Goal: Task Accomplishment & Management: Use online tool/utility

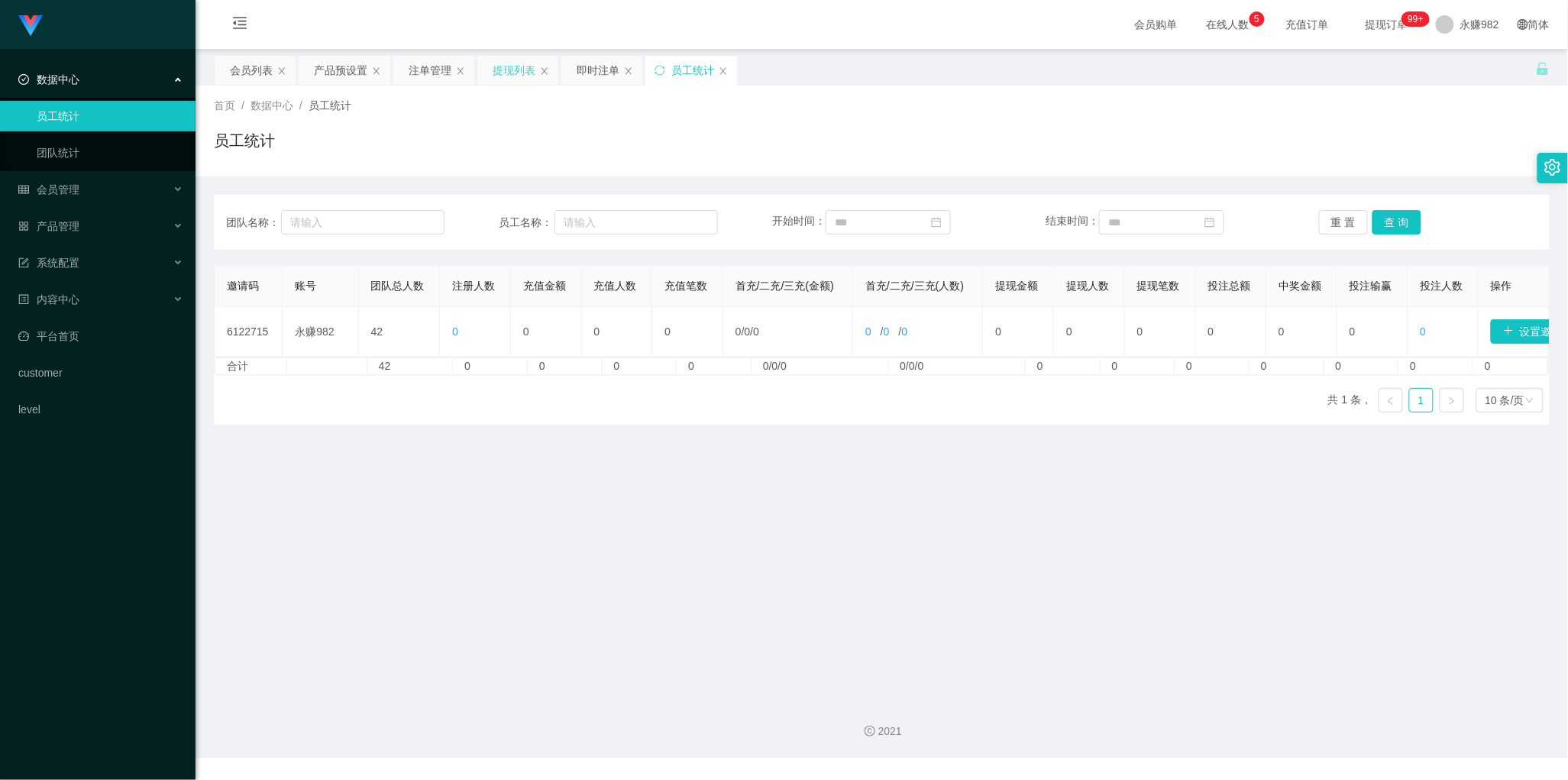
click at [506, 74] on div "提现列表" at bounding box center [514, 70] width 43 height 29
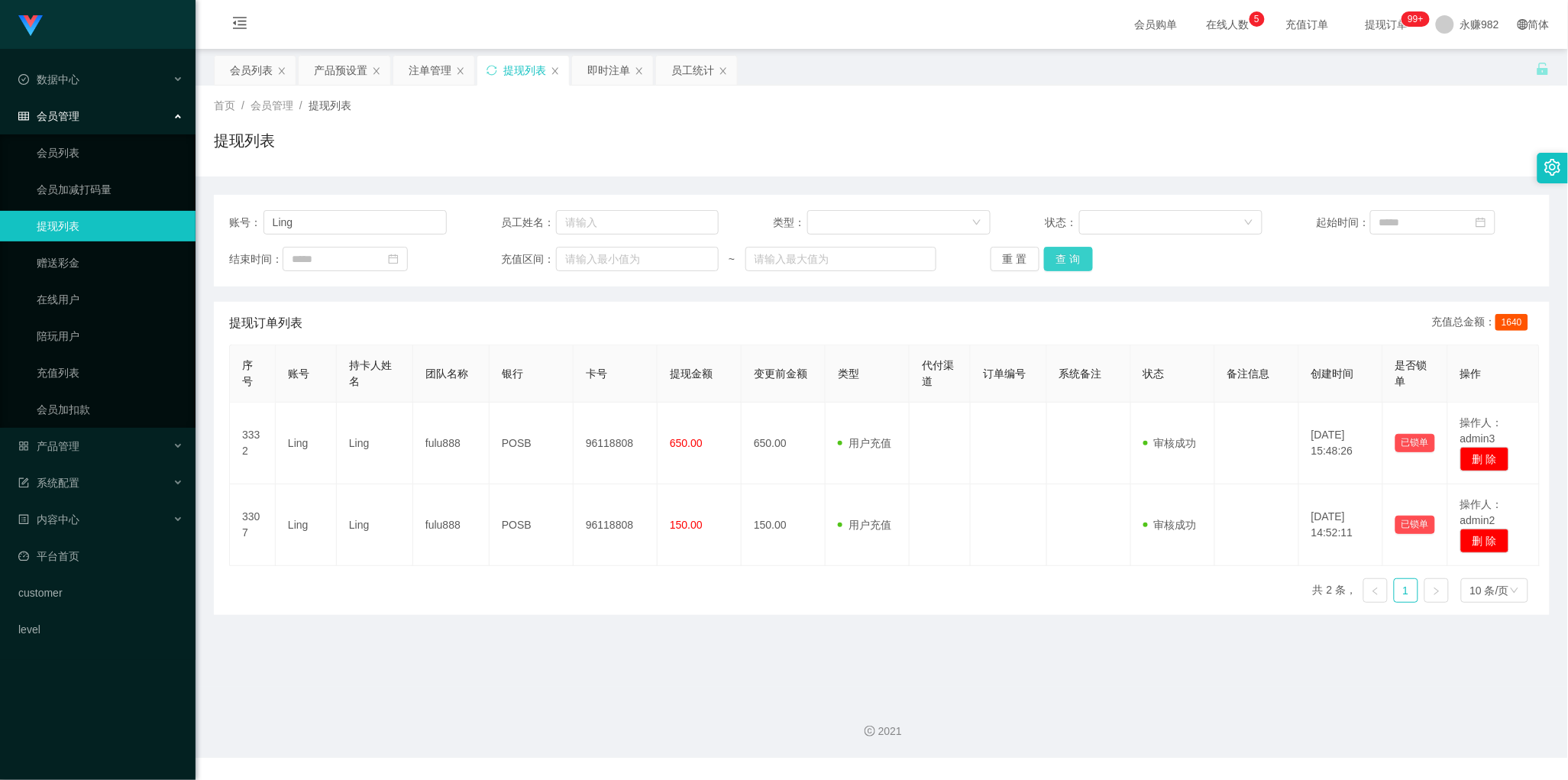
click at [1075, 260] on button "查 询" at bounding box center [1069, 258] width 49 height 24
click at [337, 216] on input "Ling" at bounding box center [354, 222] width 183 height 24
click at [313, 223] on input "Ling" at bounding box center [354, 222] width 183 height 24
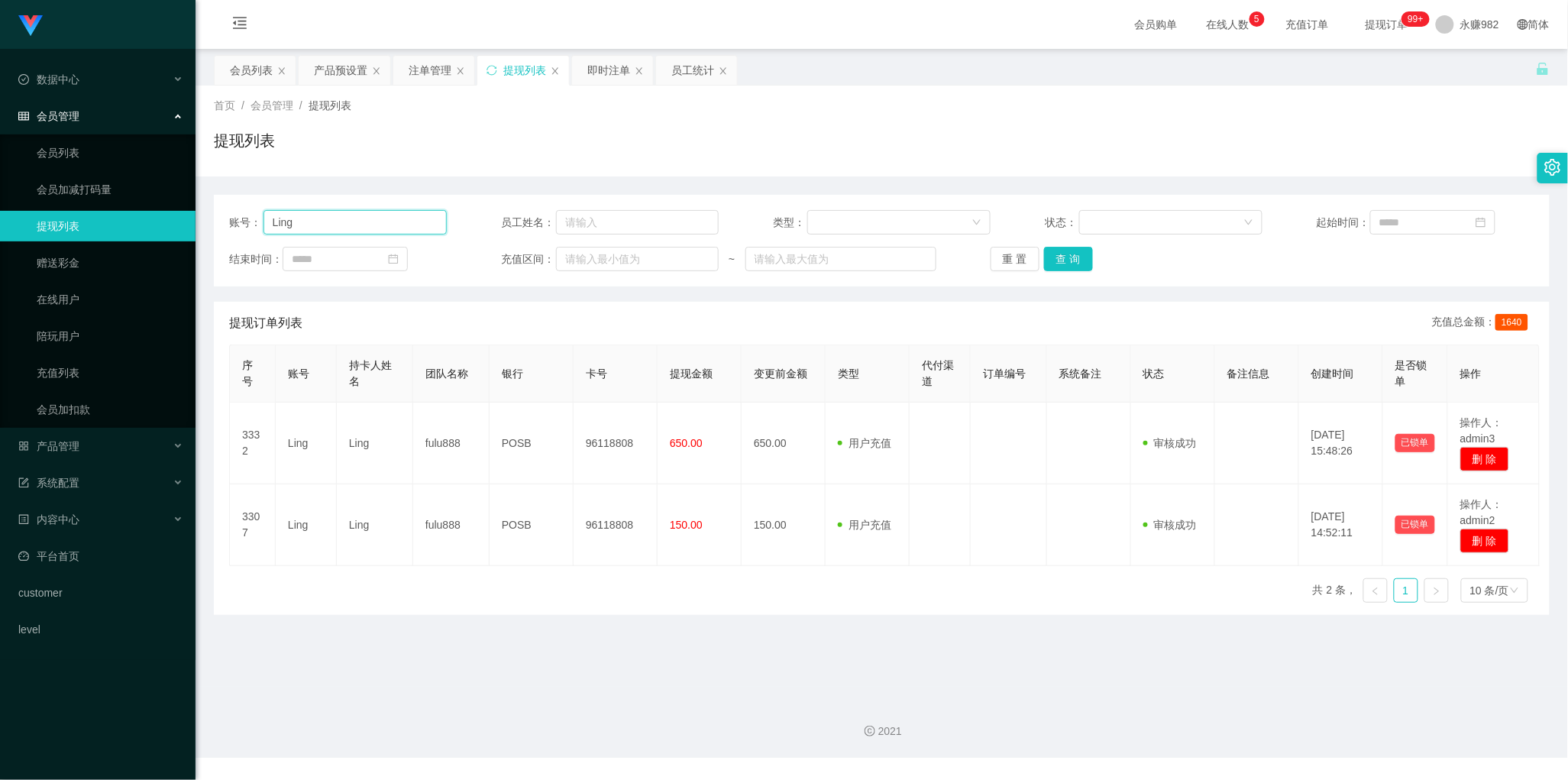
paste input "shyan"
type input "shyan"
click at [1078, 265] on button "查 询" at bounding box center [1069, 258] width 49 height 24
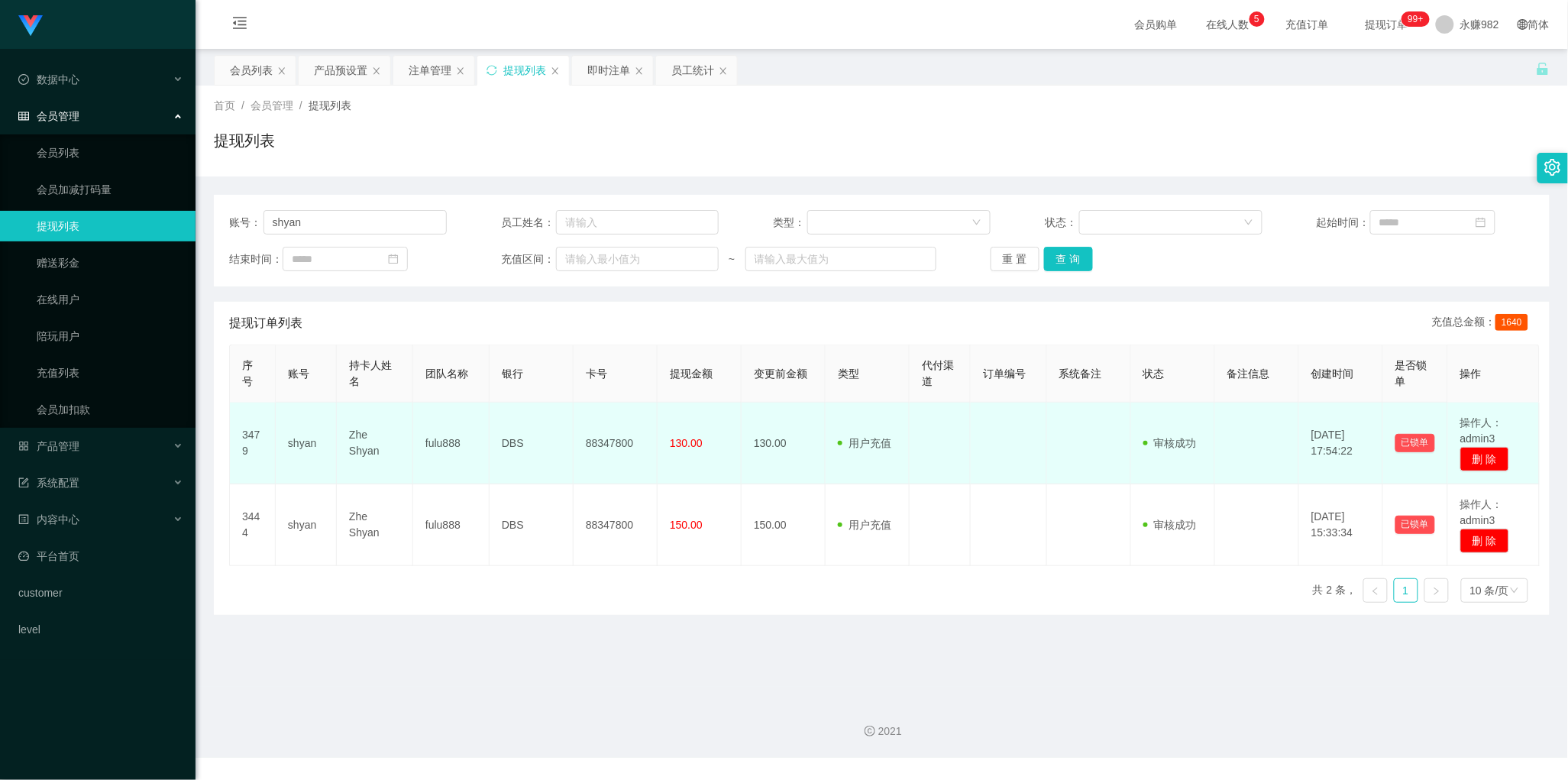
click at [869, 454] on td "用户充值 人工扣款" at bounding box center [868, 443] width 84 height 82
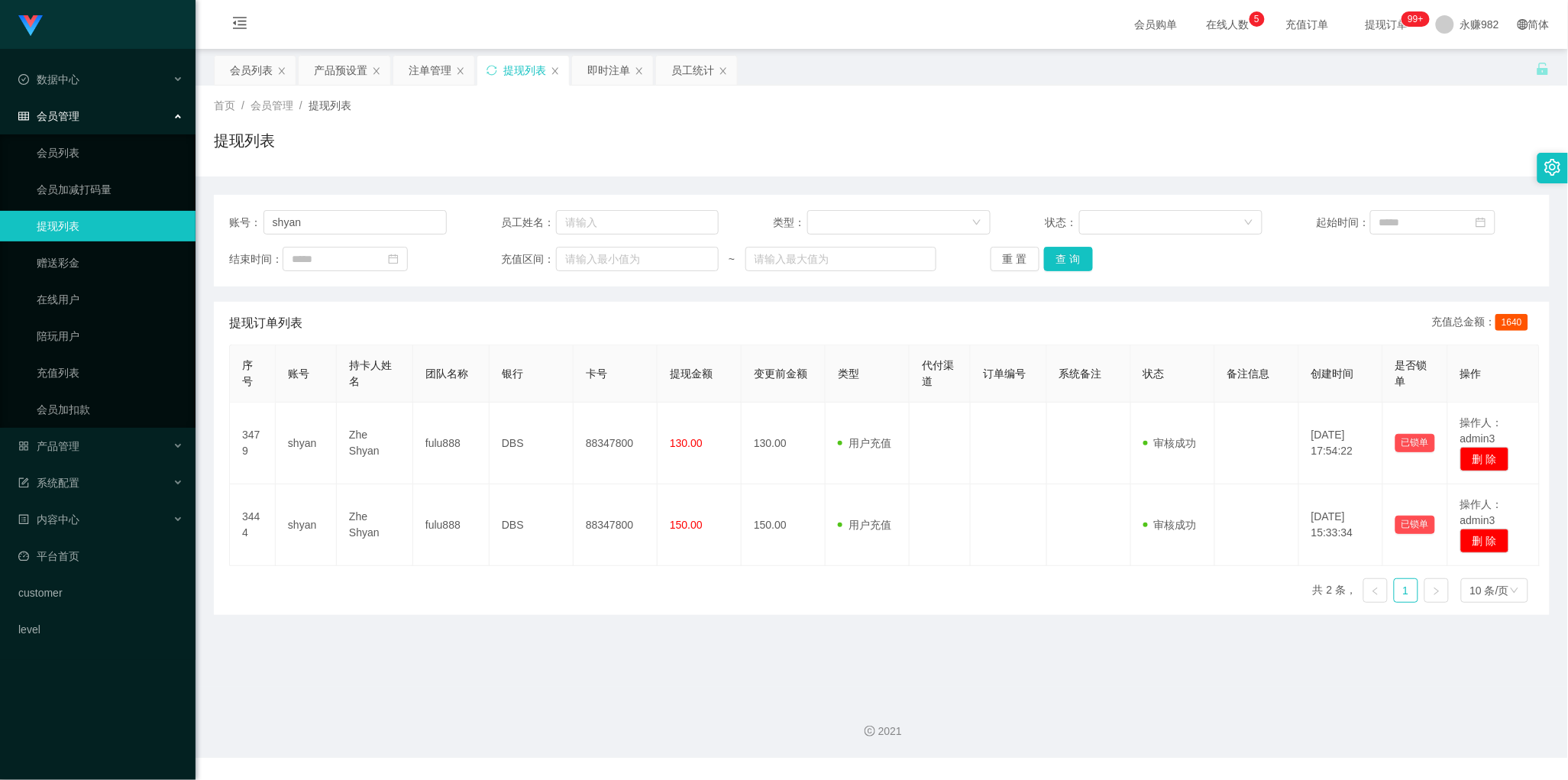
click at [349, 235] on div "账号： shyan 员工姓名： 类型： 状态： 起始时间： 结束时间： 充值区间： ~ 重 置 查 询" at bounding box center [882, 241] width 1336 height 92
click at [353, 224] on input "shyan" at bounding box center [354, 222] width 183 height 24
click at [1059, 258] on button "查 询" at bounding box center [1069, 258] width 49 height 24
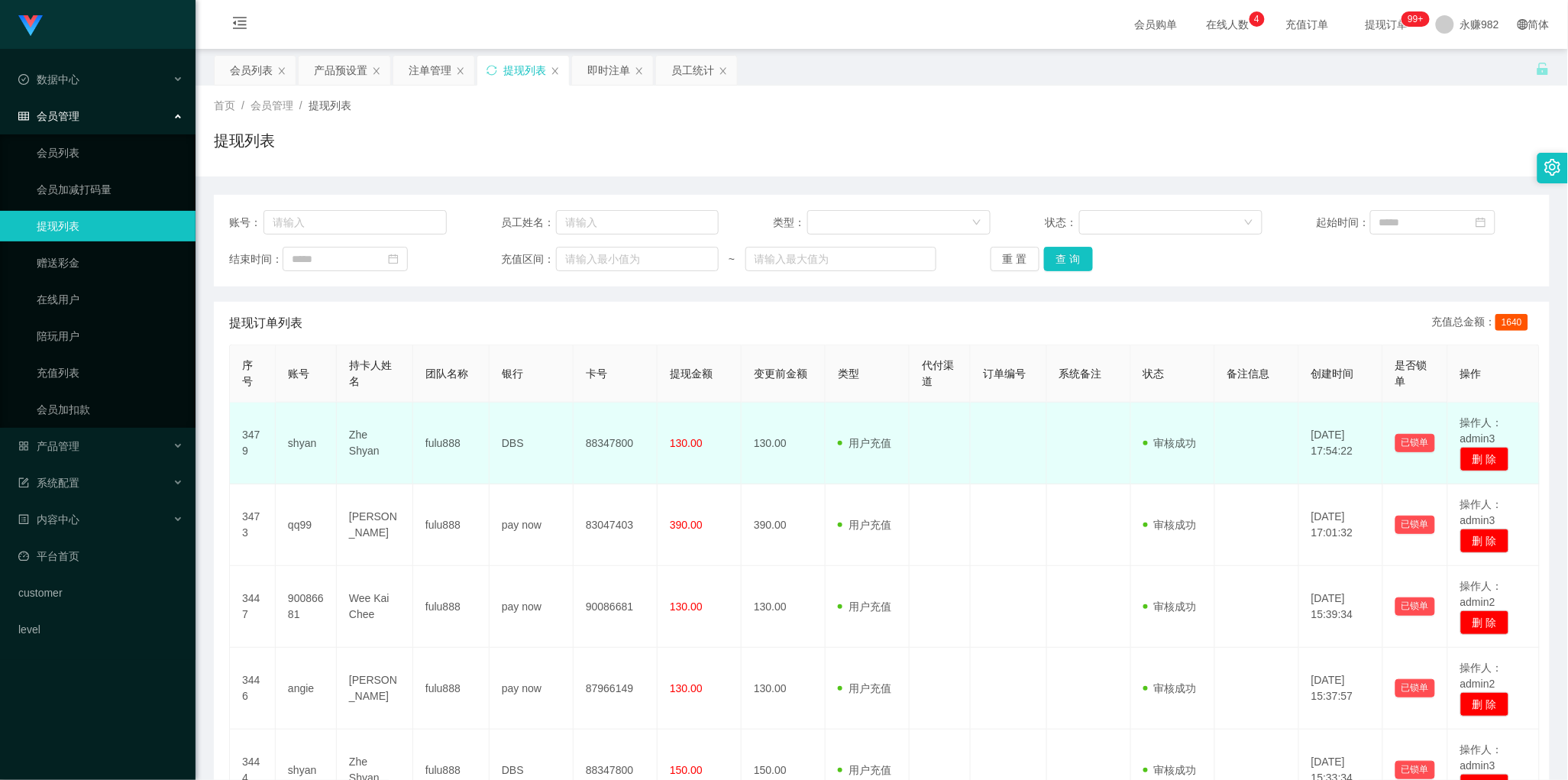
click at [363, 443] on td "Zhe Shyan" at bounding box center [375, 443] width 76 height 82
click at [364, 444] on td "Zhe Shyan" at bounding box center [375, 443] width 76 height 82
copy td "Zhe Shyan"
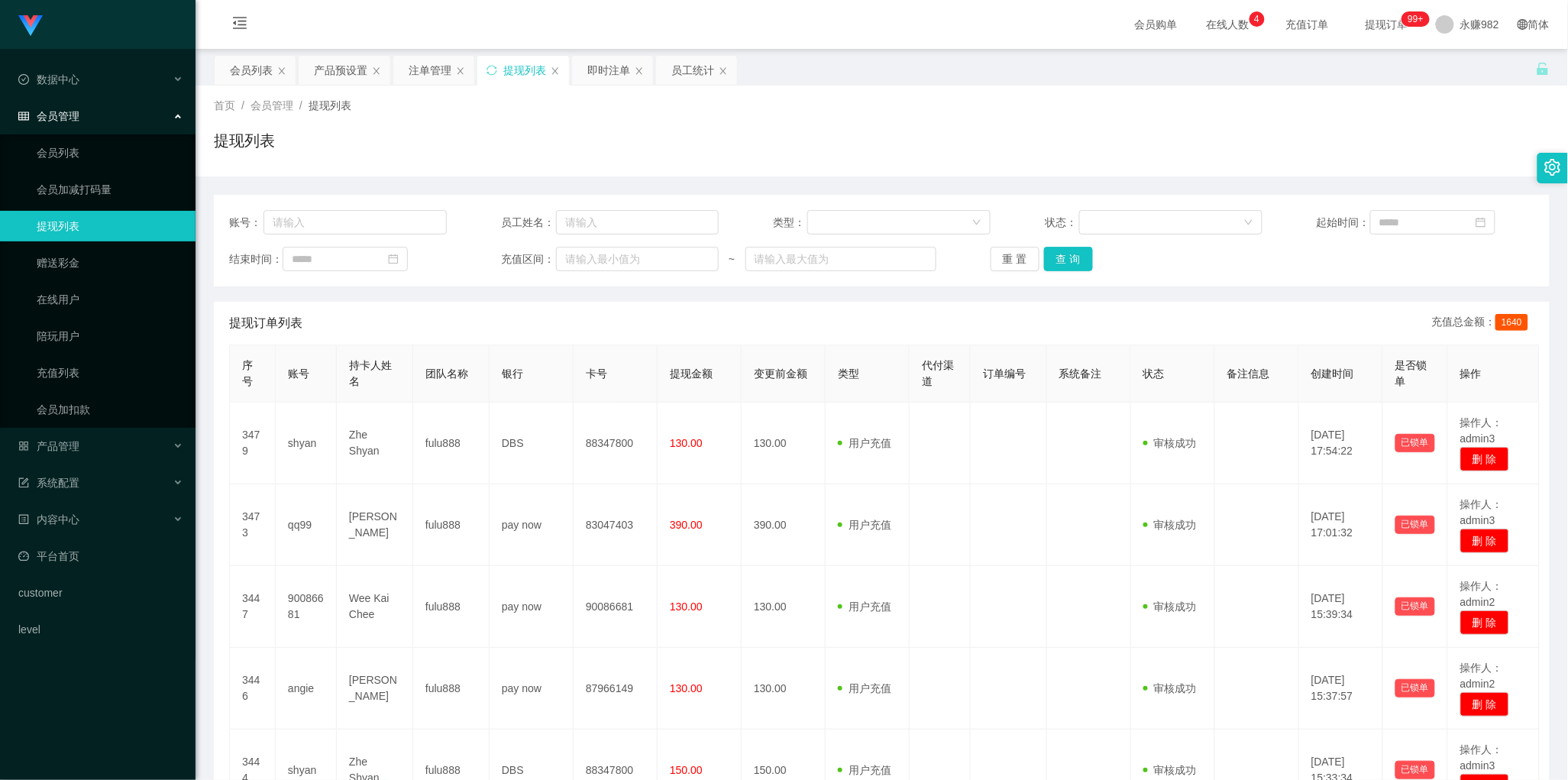
click at [922, 321] on div "提现订单列表 充值总金额： 1640" at bounding box center [882, 323] width 1306 height 43
click at [1073, 267] on button "查 询" at bounding box center [1069, 258] width 49 height 24
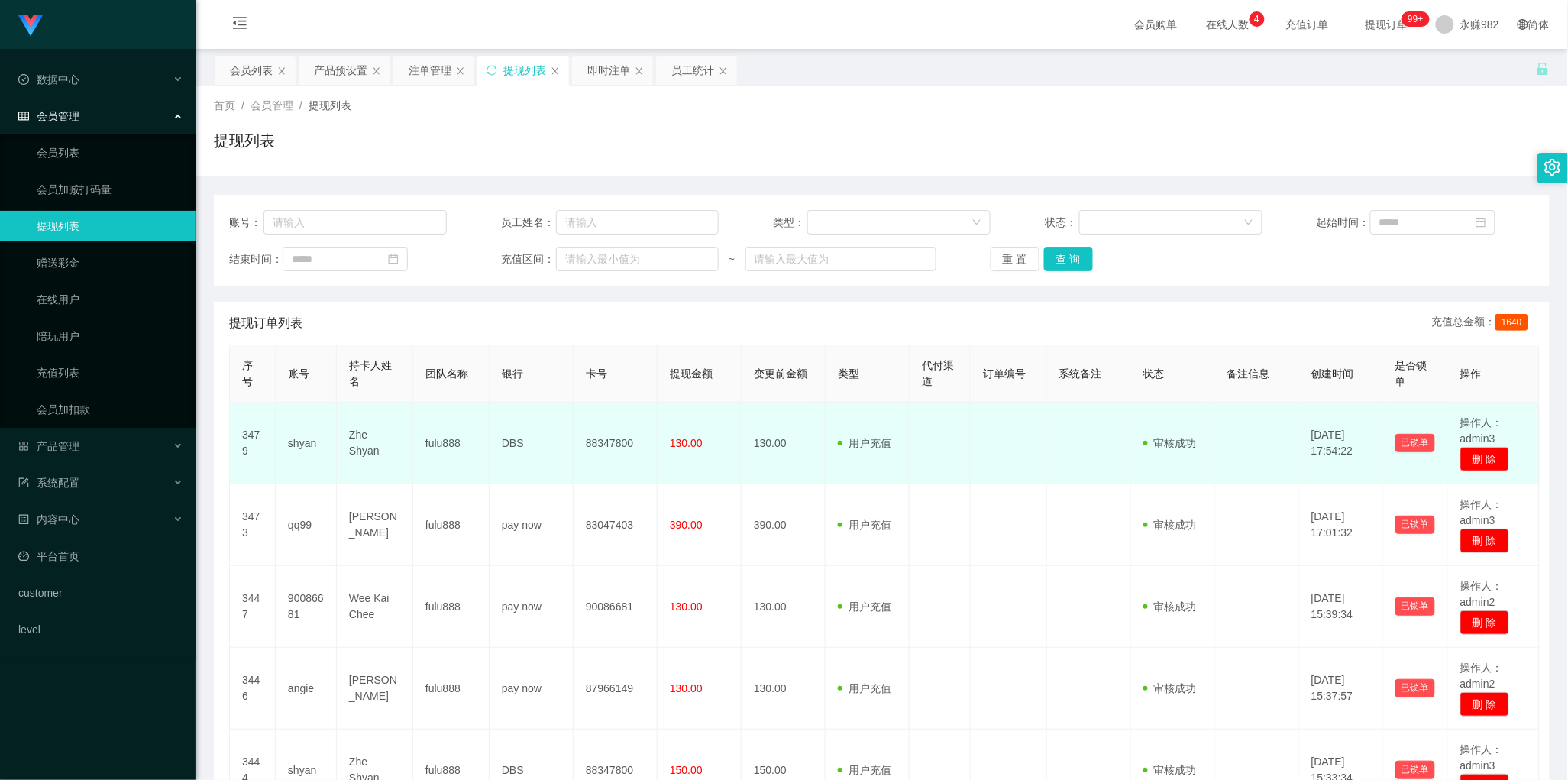
click at [383, 443] on td "Zhe Shyan" at bounding box center [375, 443] width 76 height 82
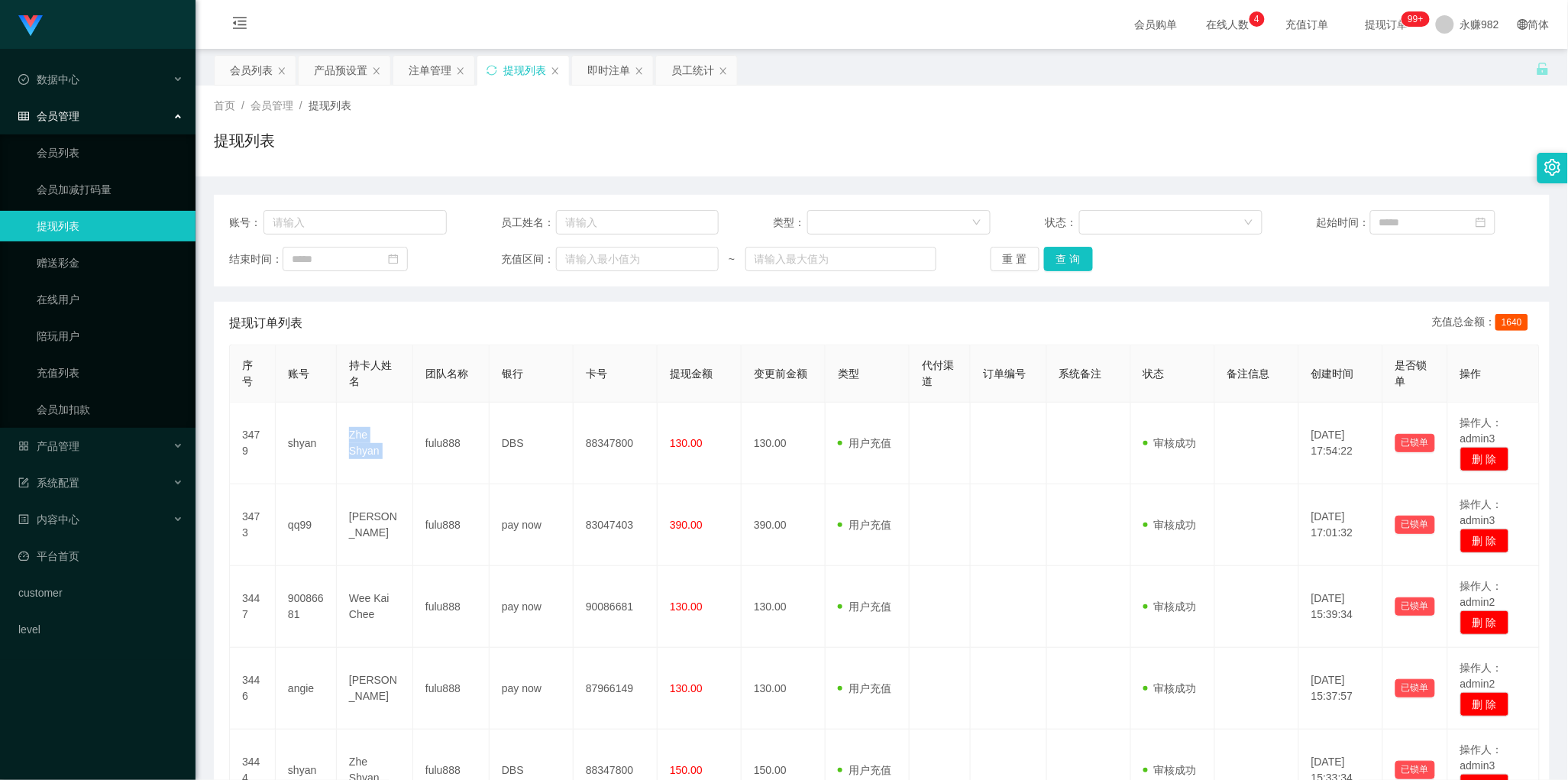
copy td "Zhe Shyan"
click at [335, 68] on div "产品预设置" at bounding box center [341, 70] width 54 height 29
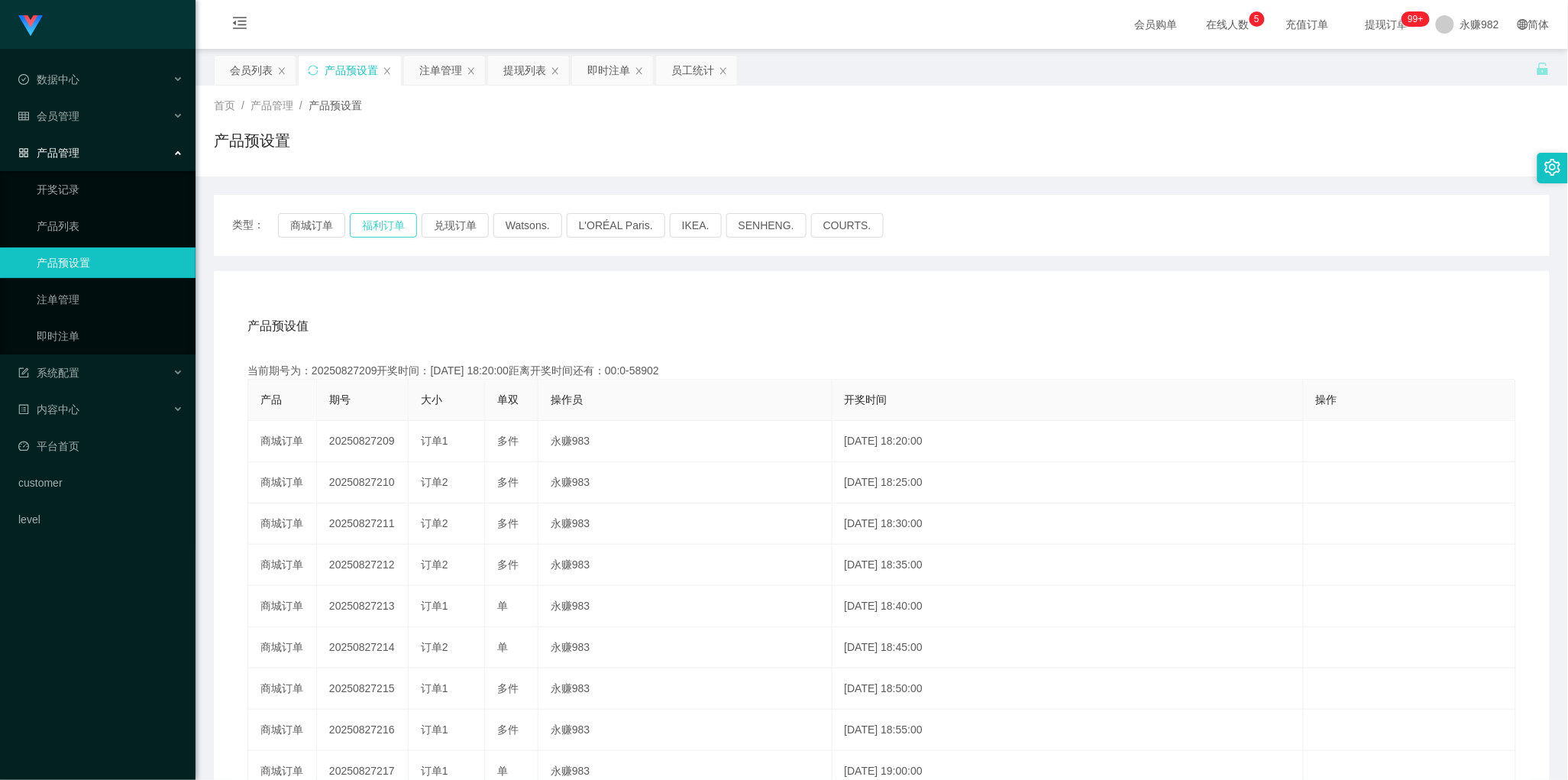
click at [399, 222] on button "福利订单" at bounding box center [383, 225] width 68 height 24
click at [430, 74] on div "注单管理" at bounding box center [440, 70] width 43 height 29
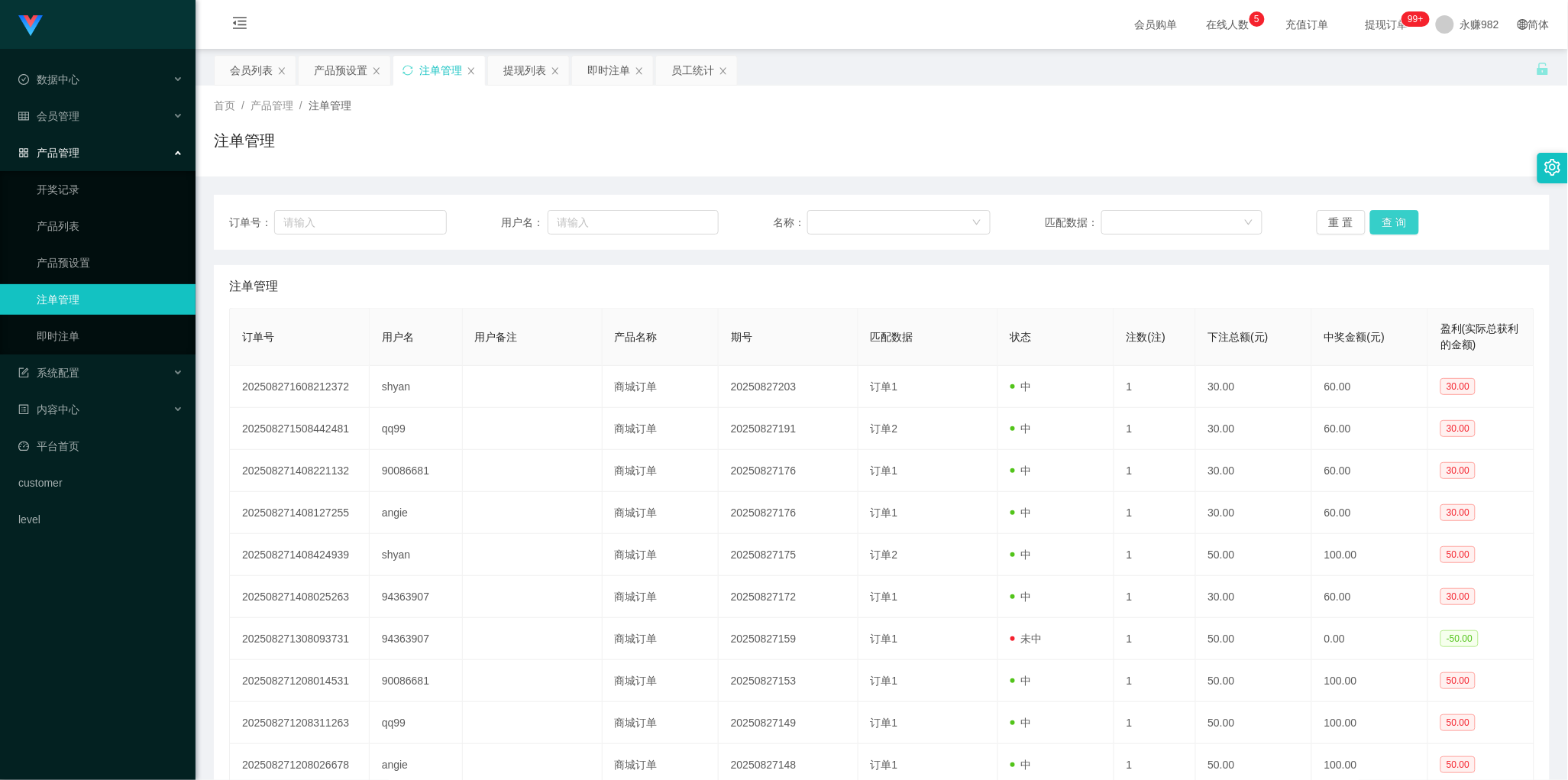
click at [1390, 229] on button "查 询" at bounding box center [1395, 222] width 49 height 24
click at [965, 285] on div "注单管理" at bounding box center [882, 287] width 1306 height 43
click at [1407, 221] on button "查 询" at bounding box center [1395, 222] width 49 height 24
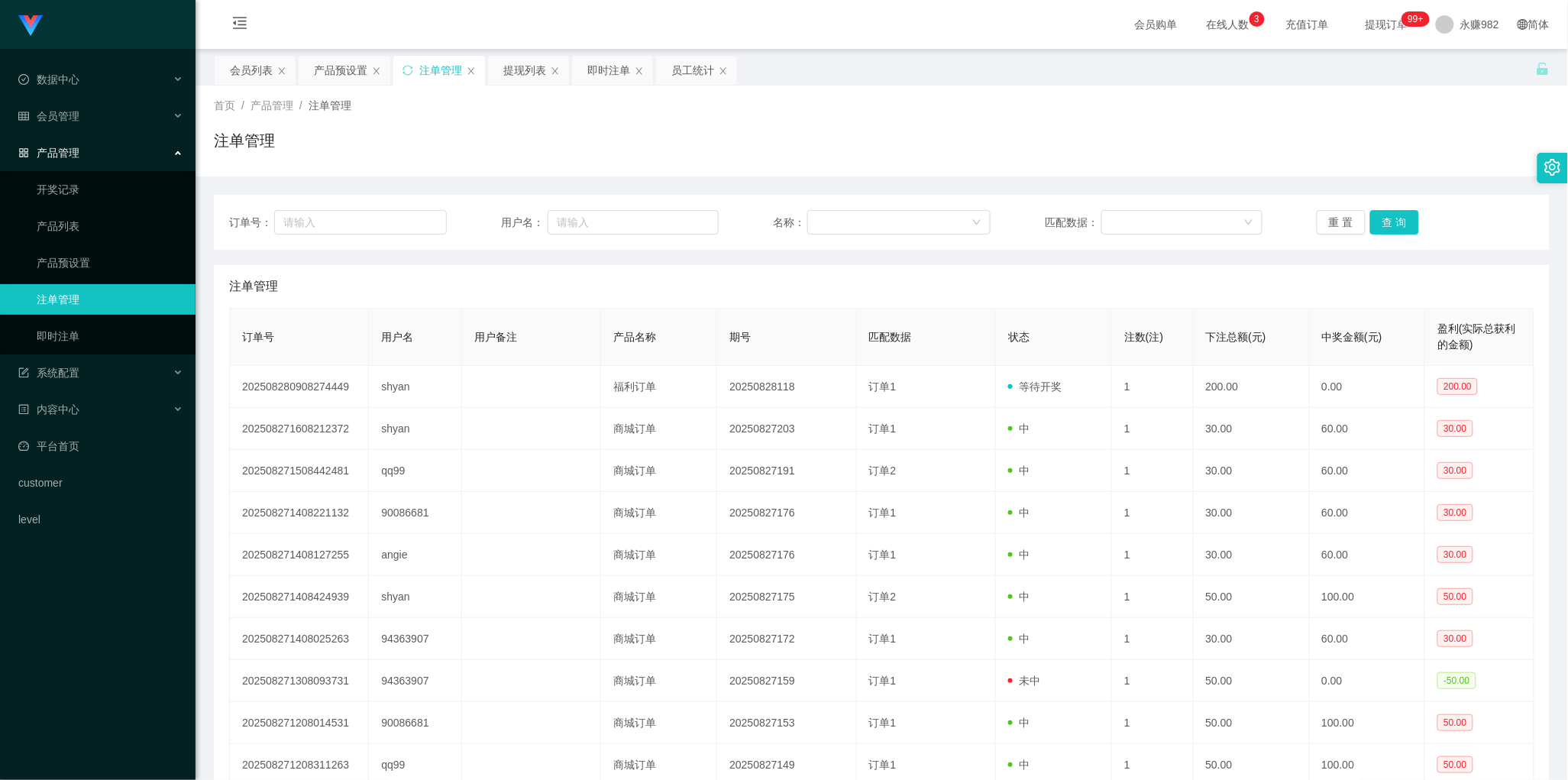
click at [666, 273] on div "注单管理" at bounding box center [882, 287] width 1306 height 43
click at [1383, 219] on button "查 询" at bounding box center [1395, 222] width 49 height 24
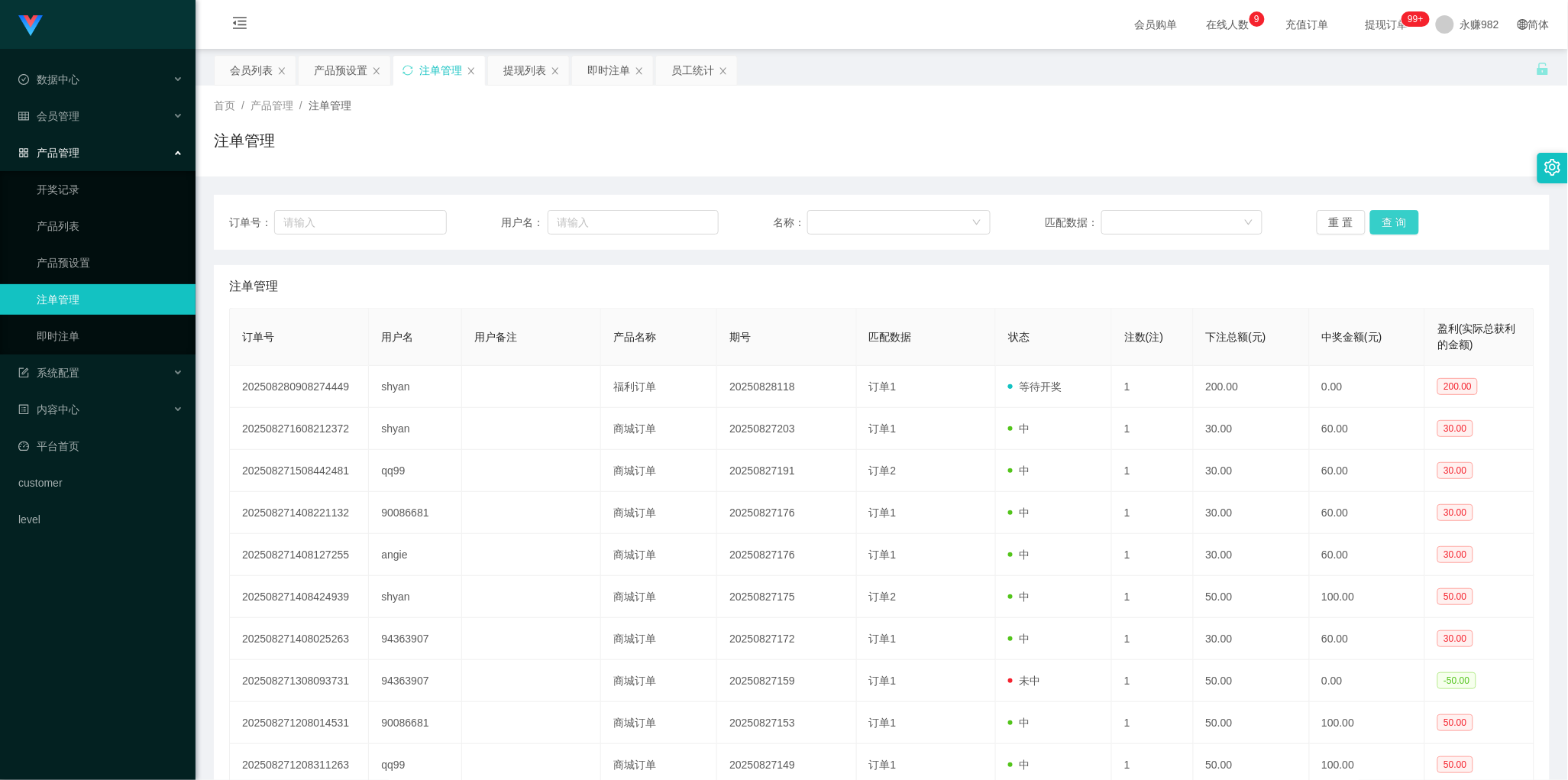
click at [1384, 219] on button "查 询" at bounding box center [1395, 222] width 49 height 24
click at [948, 293] on div "注单管理" at bounding box center [882, 287] width 1306 height 43
click at [1372, 218] on button "查 询" at bounding box center [1395, 222] width 49 height 24
click at [735, 106] on div "首页 / 产品管理 / 注单管理 /" at bounding box center [882, 106] width 1336 height 16
click at [1397, 222] on button "查 询" at bounding box center [1395, 222] width 49 height 24
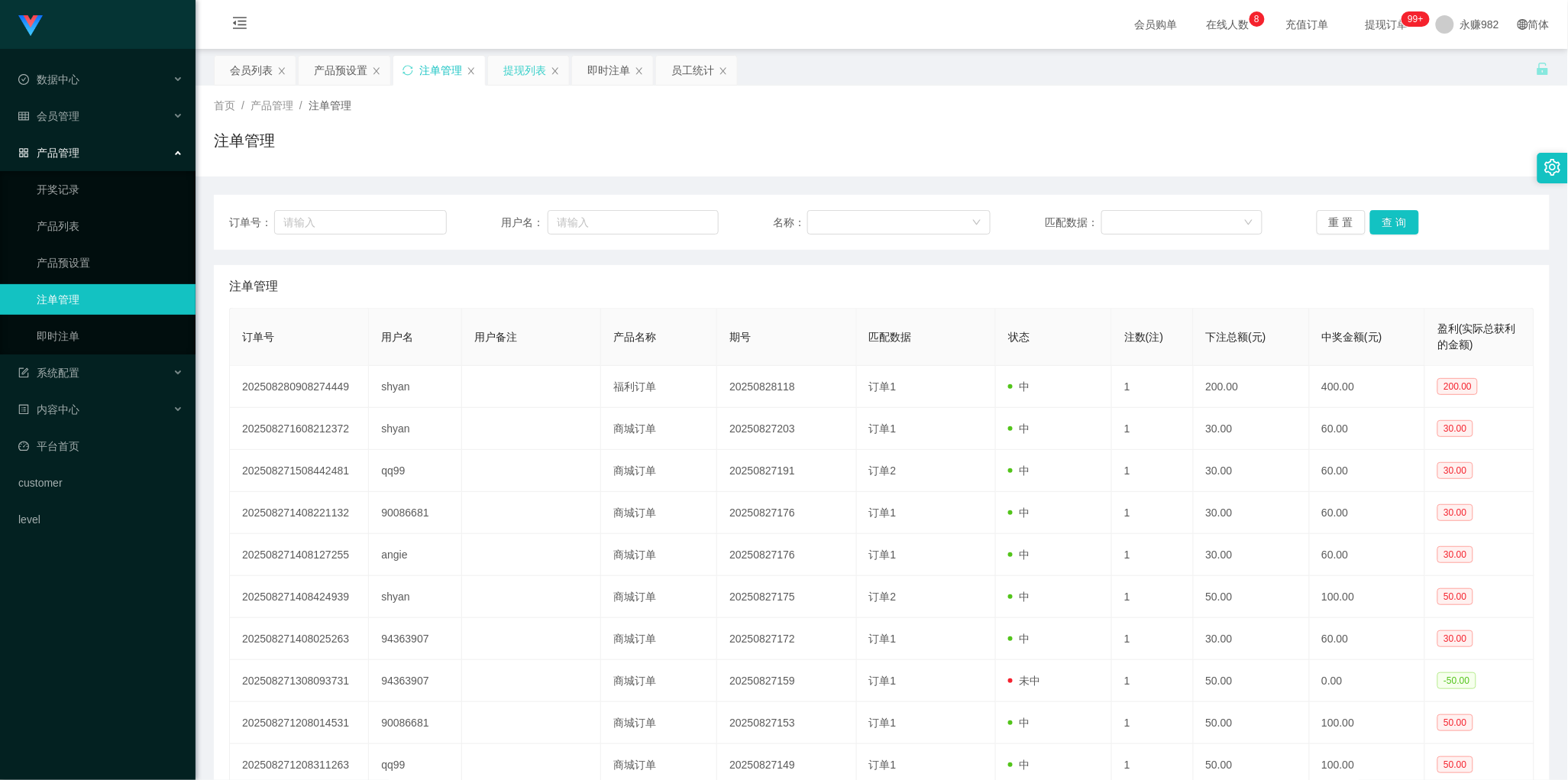
click at [517, 78] on div "提现列表" at bounding box center [525, 70] width 43 height 29
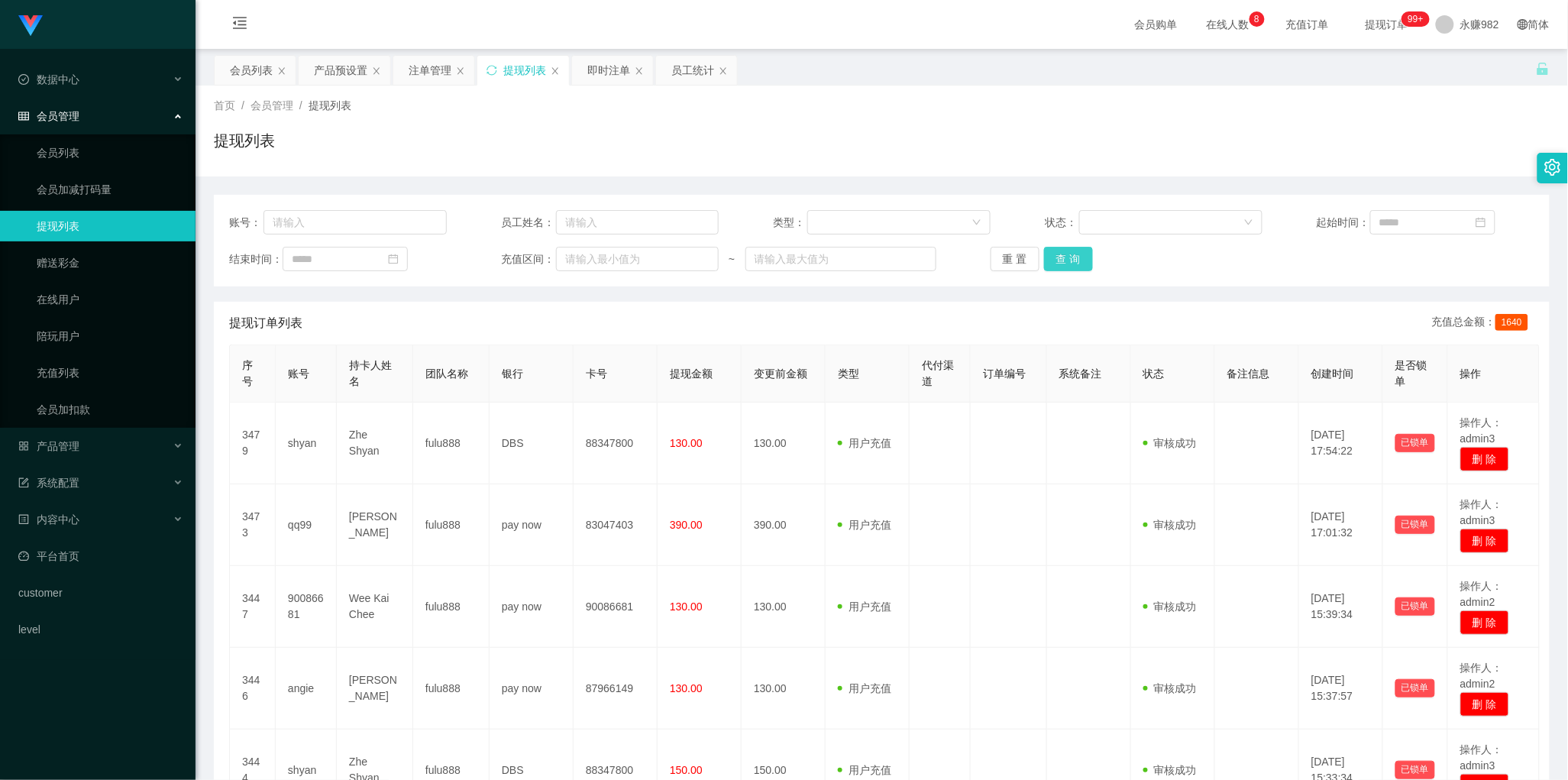
click at [1073, 263] on button "查 询" at bounding box center [1069, 258] width 49 height 24
